Goal: Contribute content: Contribute content

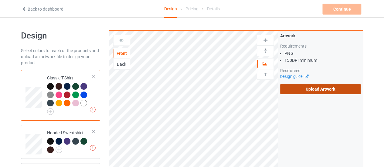
click at [305, 87] on label "Upload Artwork" at bounding box center [320, 89] width 81 height 10
click at [0, 0] on input "Upload Artwork" at bounding box center [0, 0] width 0 height 0
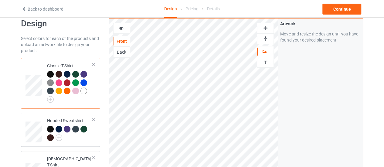
scroll to position [12, 0]
click at [338, 9] on div "Continue" at bounding box center [342, 9] width 39 height 11
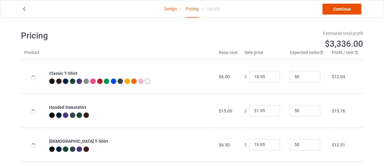
click at [337, 8] on link "Continue" at bounding box center [342, 9] width 39 height 11
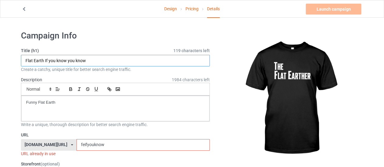
drag, startPoint x: 59, startPoint y: 63, endPoint x: 19, endPoint y: 63, distance: 40.1
type input "THE FLAT EARTHER"
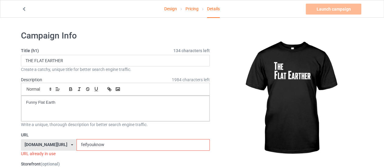
drag, startPoint x: 92, startPoint y: 146, endPoint x: 42, endPoint y: 143, distance: 49.9
click at [42, 143] on div "[DOMAIN_NAME][URL] [DOMAIN_NAME][URL] 587d0d41cee36fd012c64a69 feifyouknow" at bounding box center [115, 145] width 189 height 12
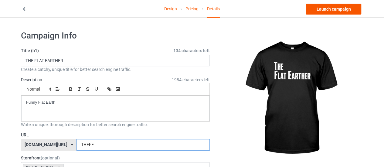
type input "THEFE"
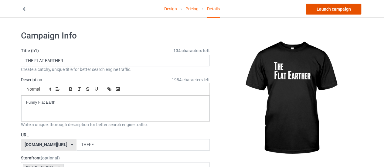
click at [341, 10] on link "Launch campaign" at bounding box center [334, 9] width 56 height 11
